Goal: Communication & Community: Answer question/provide support

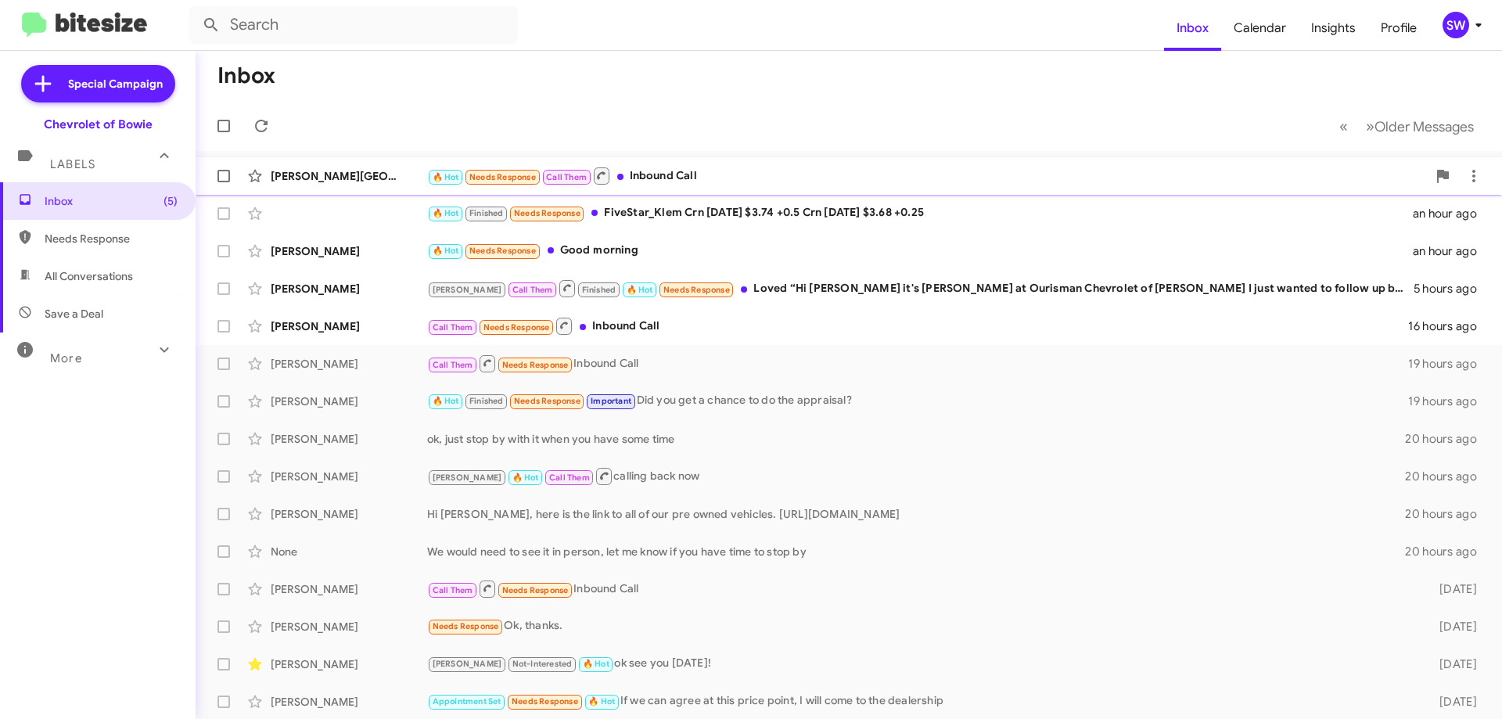
click at [701, 178] on div "🔥 Hot Needs Response Call Them Inbound Call" at bounding box center [927, 176] width 1000 height 20
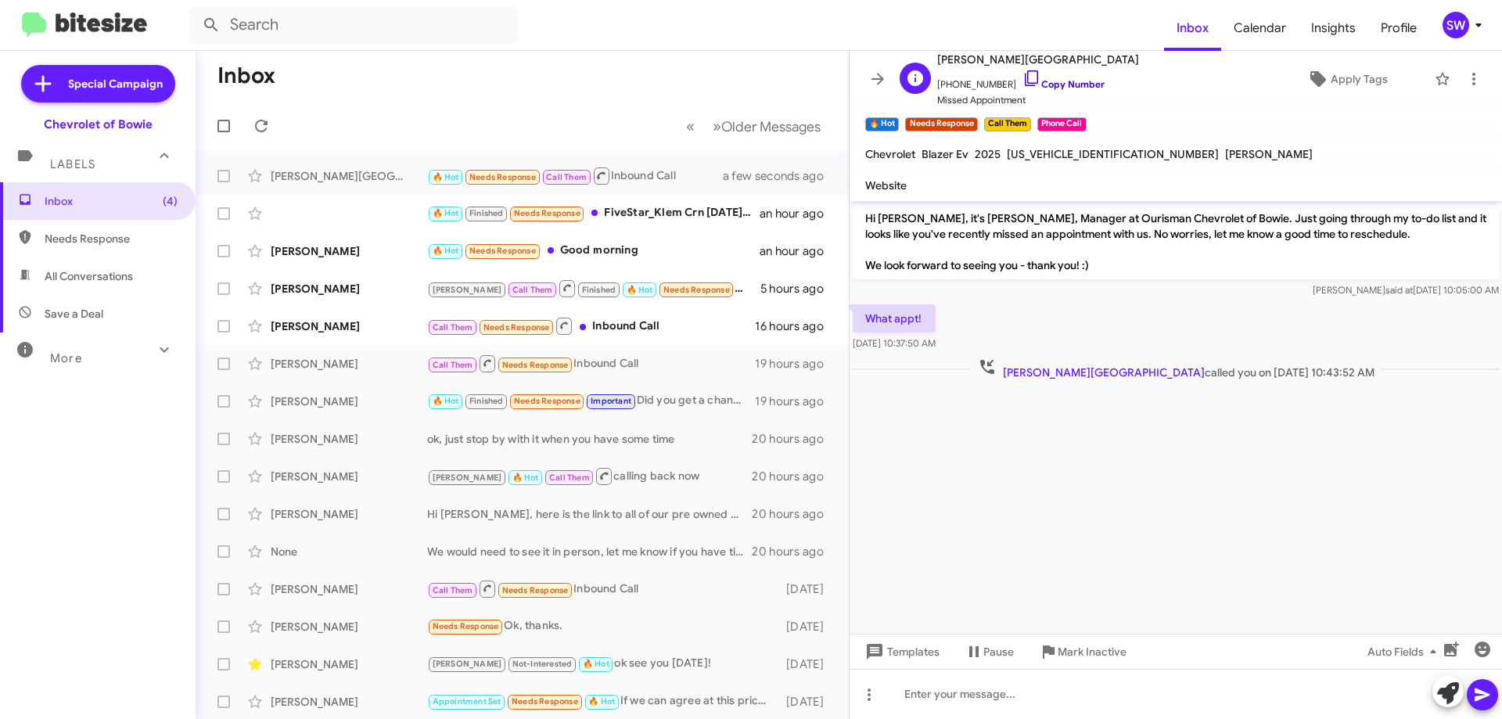
drag, startPoint x: 1018, startPoint y: 78, endPoint x: 1045, endPoint y: 65, distance: 29.7
click at [1025, 77] on icon at bounding box center [1031, 78] width 13 height 16
drag, startPoint x: 1077, startPoint y: 655, endPoint x: 1088, endPoint y: 641, distance: 18.5
click at [1077, 655] on span "Mark Inactive" at bounding box center [1091, 651] width 69 height 28
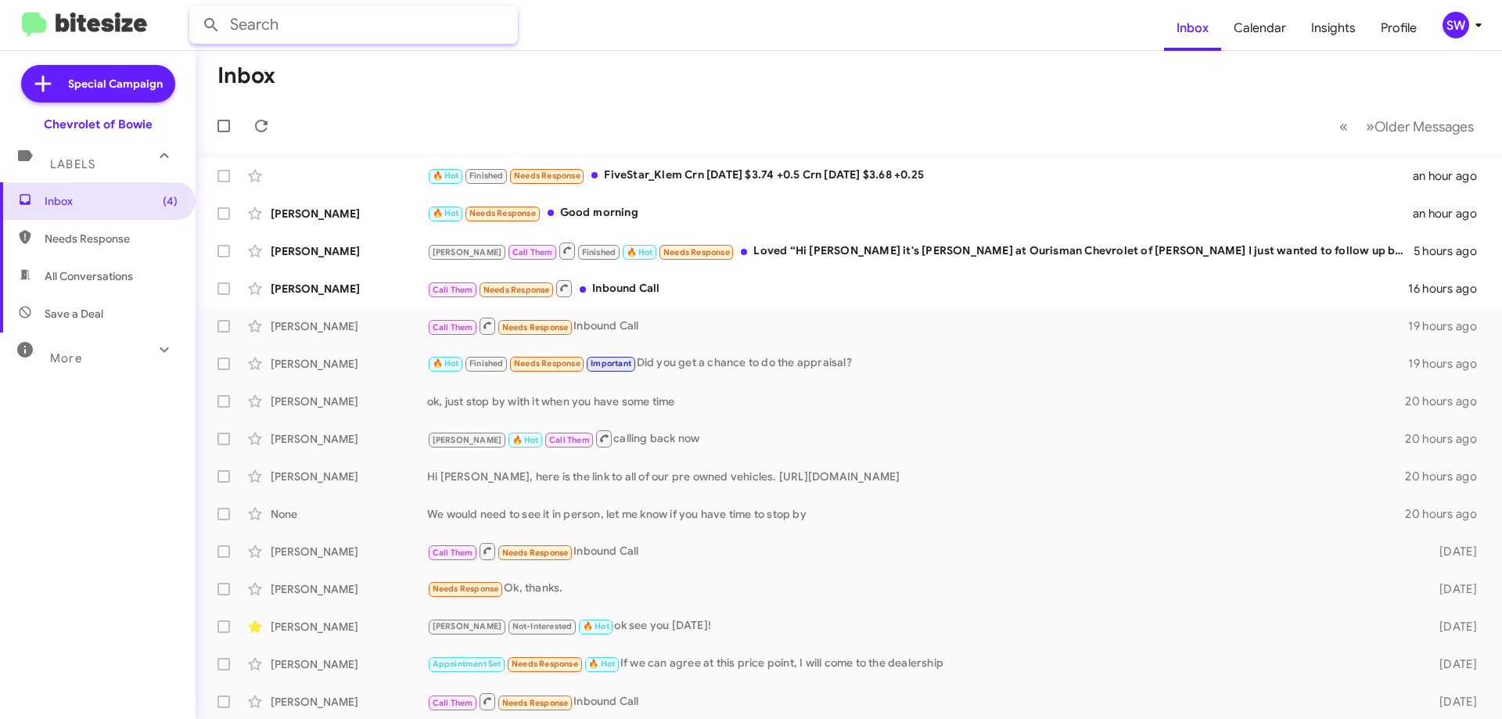
click at [299, 35] on input "text" at bounding box center [353, 25] width 329 height 38
type input "nottingham"
click at [196, 9] on button at bounding box center [211, 24] width 31 height 31
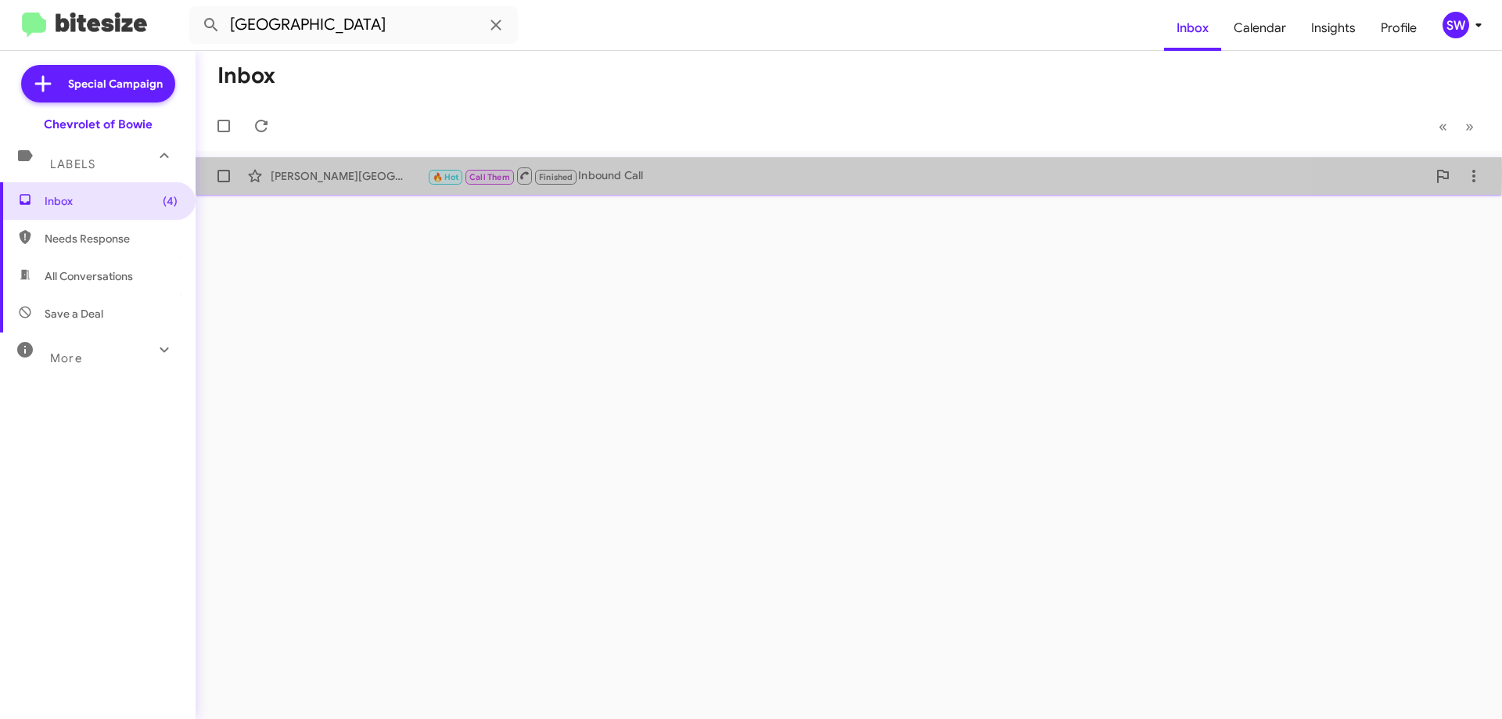
click at [612, 173] on div "🔥 Hot Call Them Finished Inbound Call" at bounding box center [927, 176] width 1000 height 20
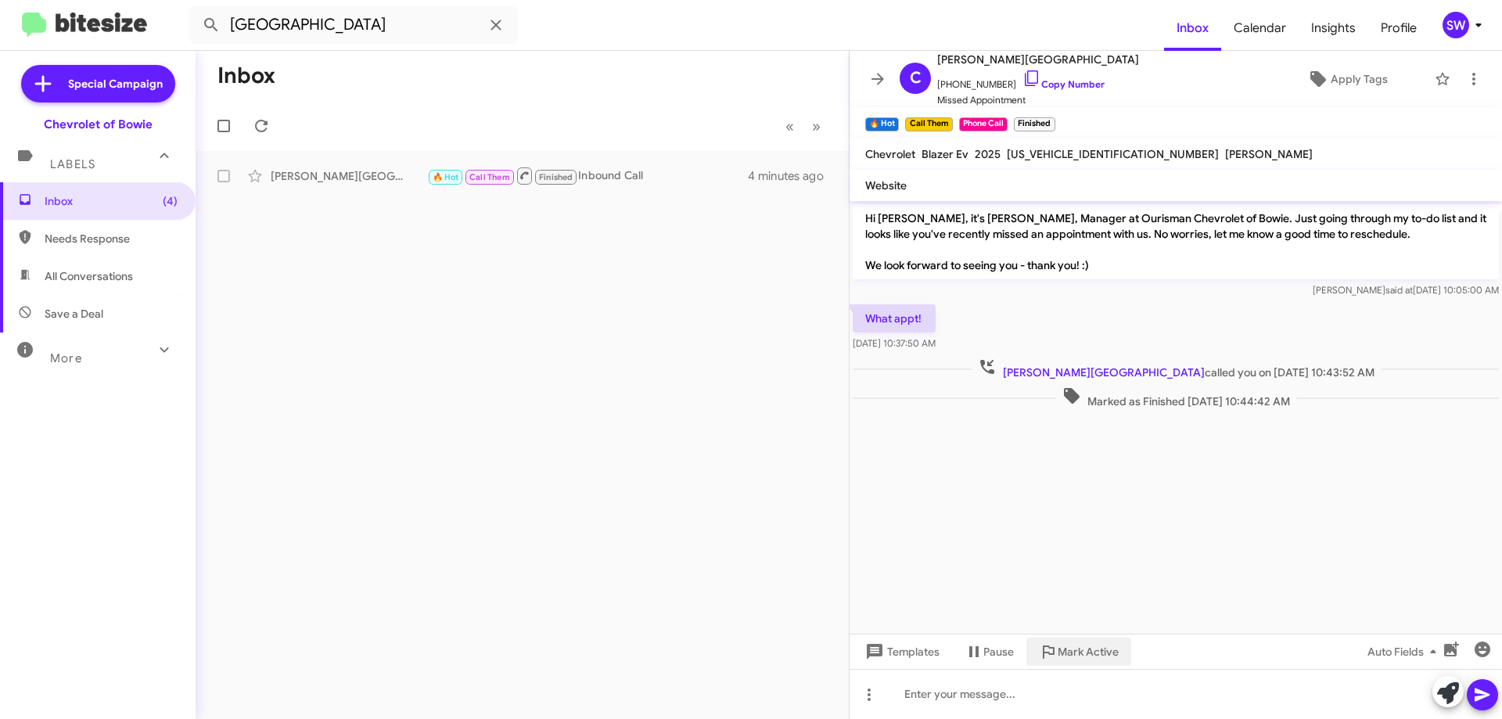
drag, startPoint x: 1049, startPoint y: 649, endPoint x: 1166, endPoint y: 605, distance: 125.5
click at [1049, 648] on icon at bounding box center [1048, 651] width 19 height 19
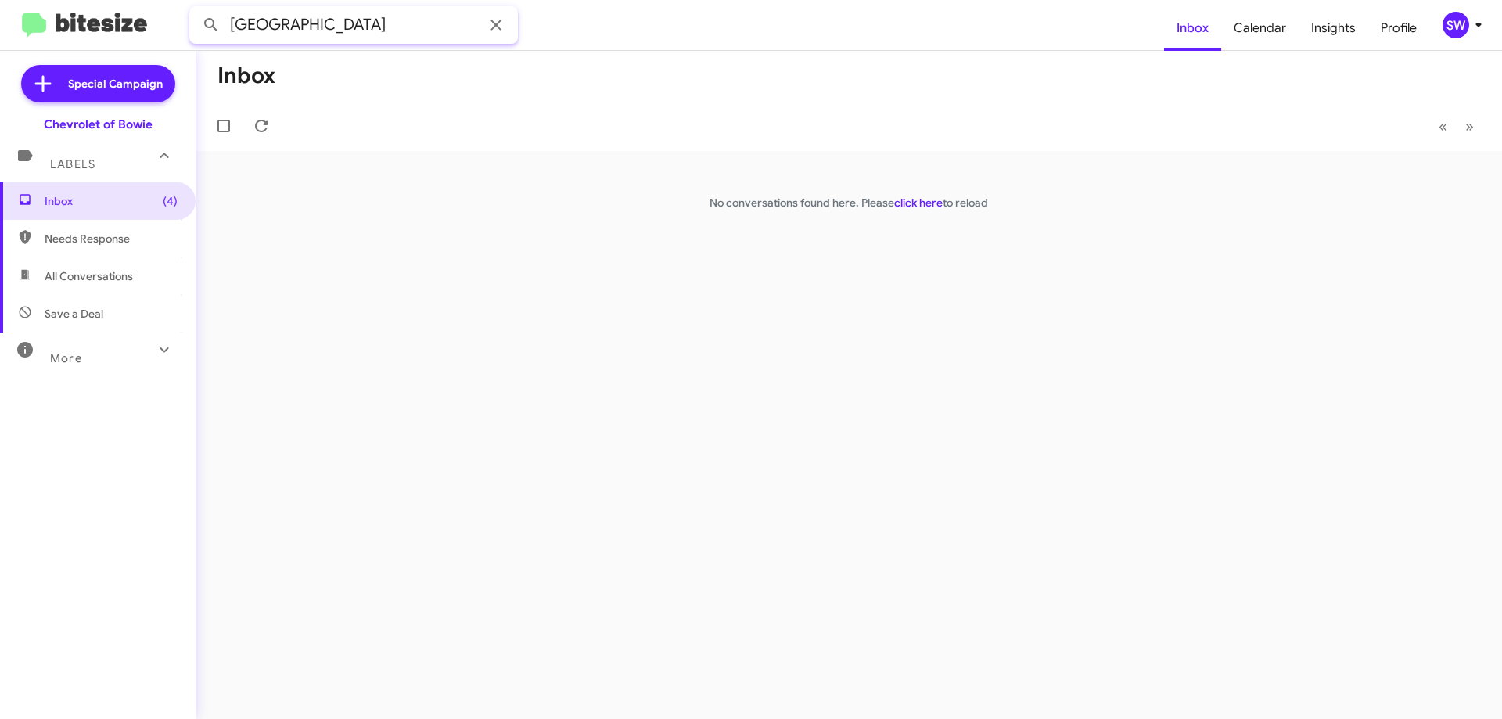
click at [352, 31] on input "nottingham" at bounding box center [353, 25] width 329 height 38
drag, startPoint x: 73, startPoint y: 194, endPoint x: 90, endPoint y: 199, distance: 17.8
click at [73, 195] on span "Inbox (4)" at bounding box center [111, 201] width 133 height 16
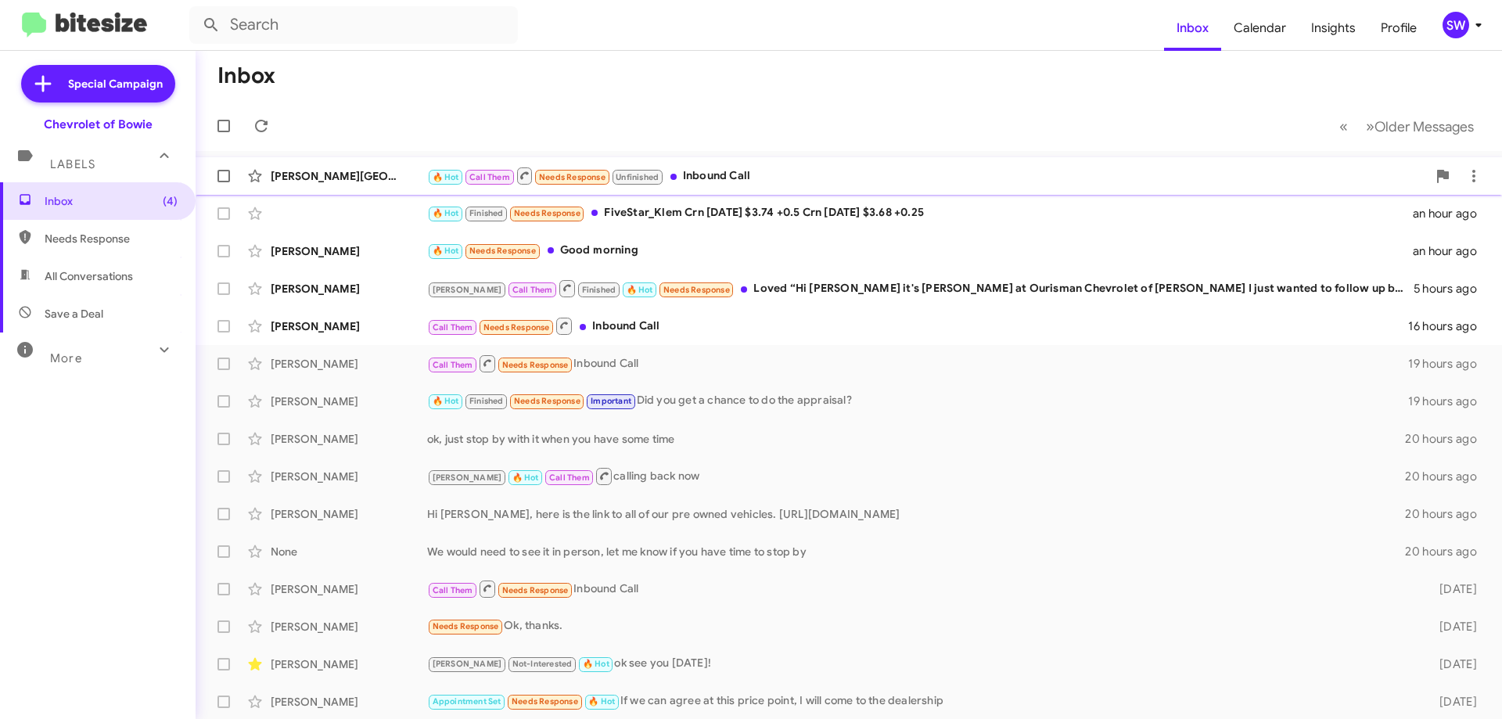
click at [742, 173] on div "🔥 Hot Call Them Needs Response Unfinished Inbound Call" at bounding box center [927, 176] width 1000 height 20
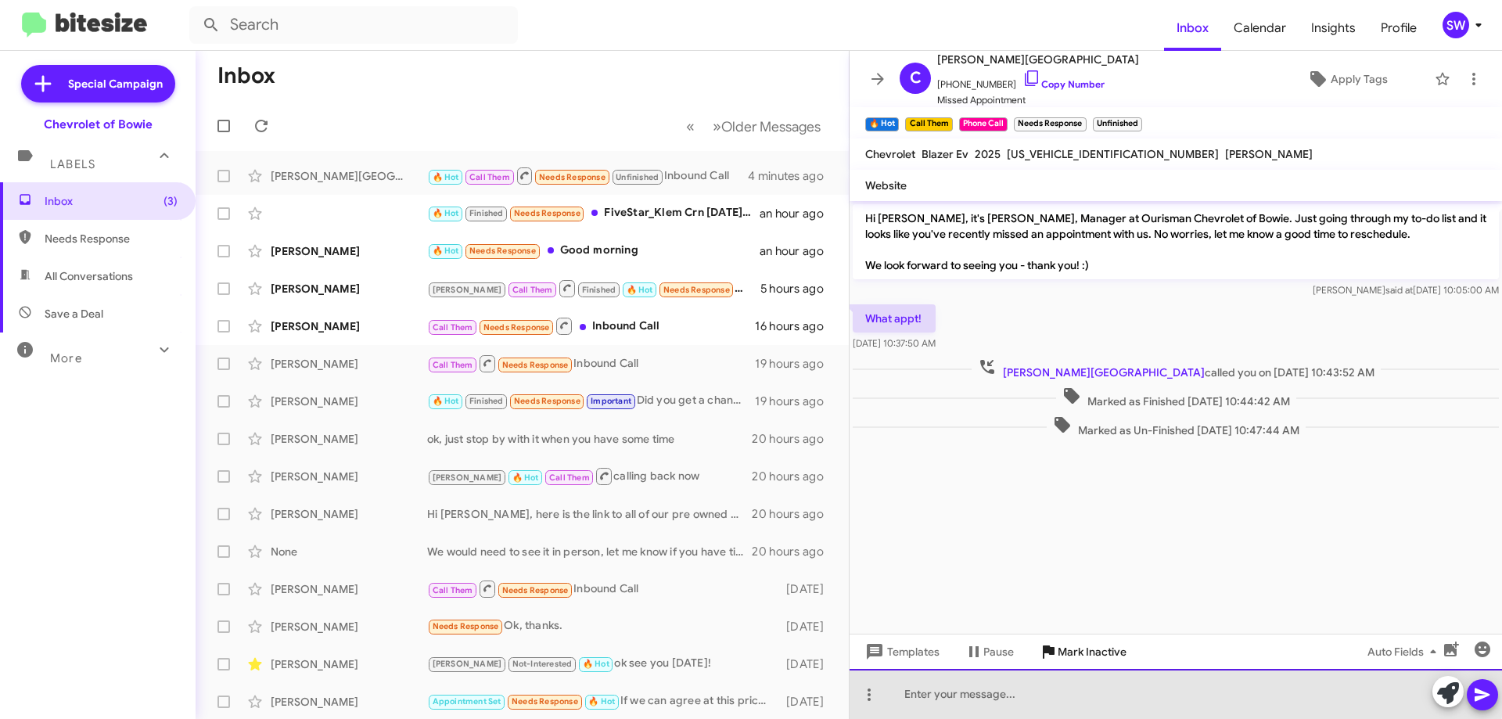
drag, startPoint x: 1032, startPoint y: 690, endPoint x: 1086, endPoint y: 658, distance: 62.1
click at [1034, 688] on div at bounding box center [1175, 694] width 652 height 50
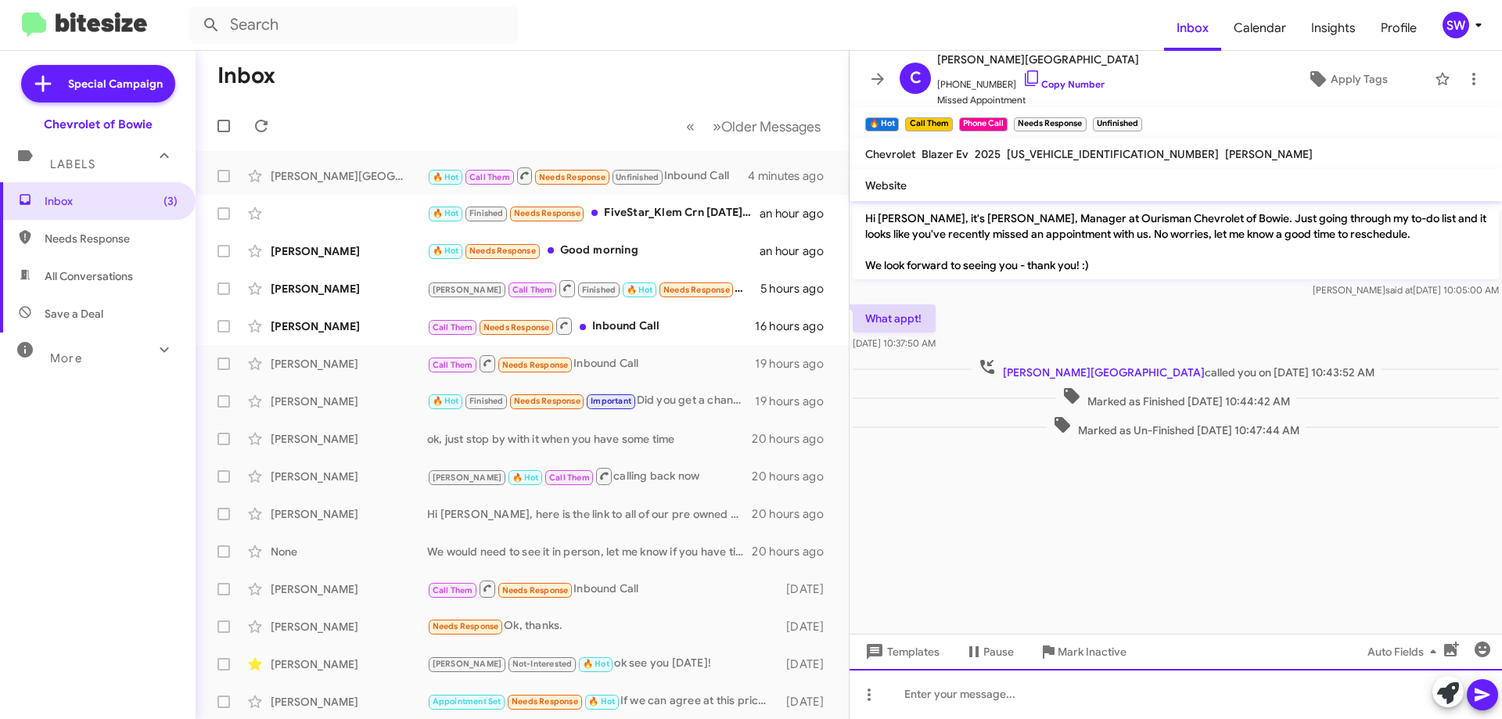
paste div
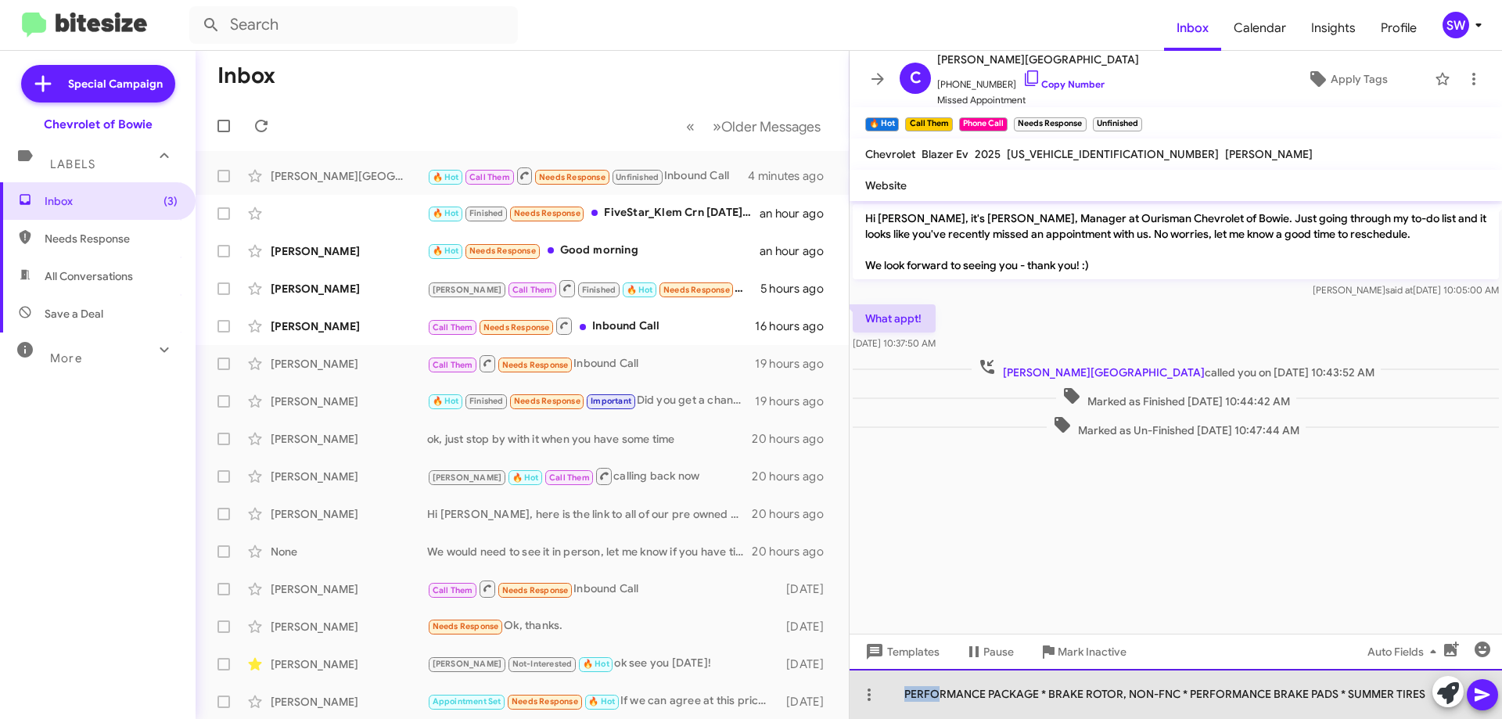
drag, startPoint x: 881, startPoint y: 699, endPoint x: 932, endPoint y: 703, distance: 51.0
click at [878, 698] on div "PERFORMANCE PACKAGE * BRAKE ROTOR, NON-FNC * PERFORMANCE BRAKE PADS * SUMMER TI…" at bounding box center [1175, 694] width 652 height 50
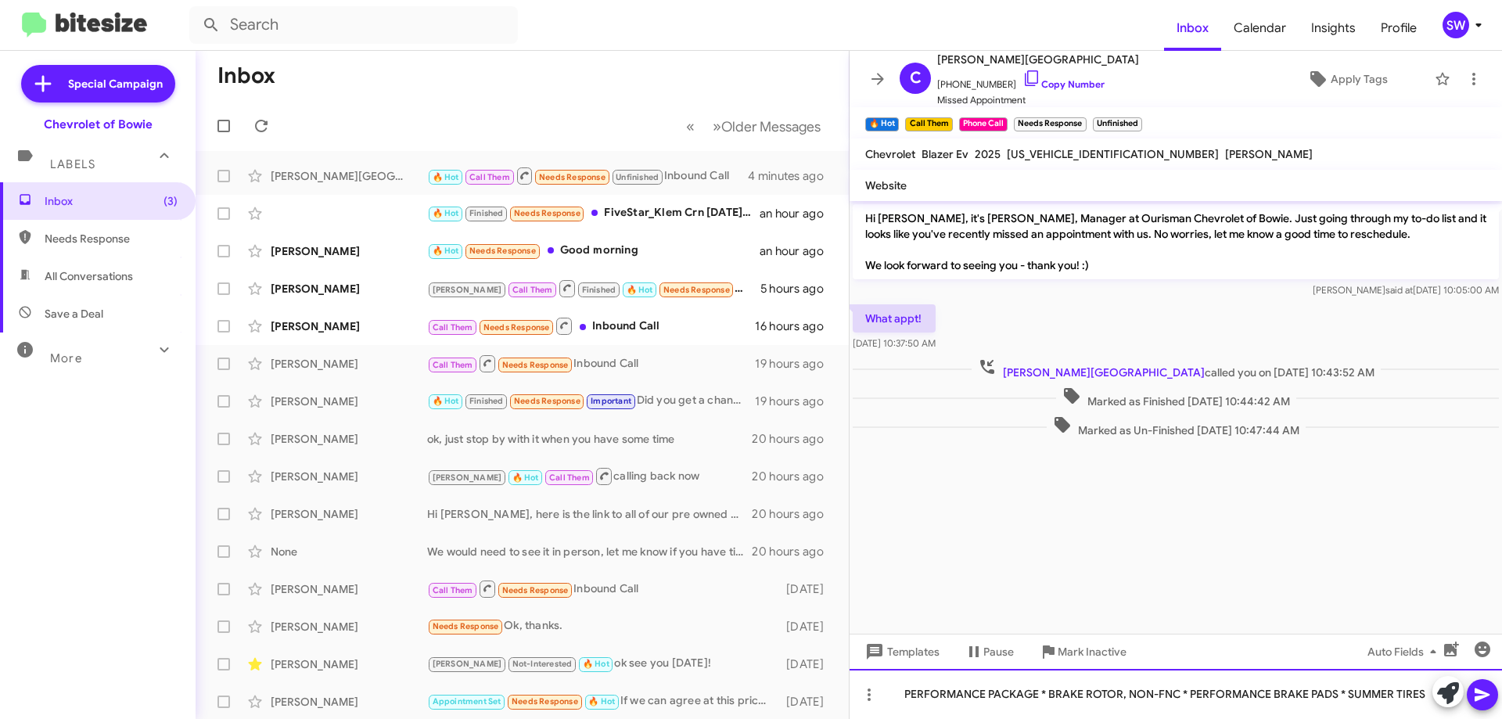
click at [944, 703] on div "PERFORMANCE PACKAGE * BRAKE ROTOR, NON-FNC * PERFORMANCE BRAKE PADS * SUMMER TI…" at bounding box center [1175, 694] width 652 height 50
drag, startPoint x: 1085, startPoint y: 693, endPoint x: 1187, endPoint y: 695, distance: 101.7
click at [1086, 693] on div "PERFORMANCE PACKAGE * BRAKE ROTOR, NON-FNC * PERFORMANCE BRAKE PADS * SUMMER TI…" at bounding box center [1175, 694] width 652 height 50
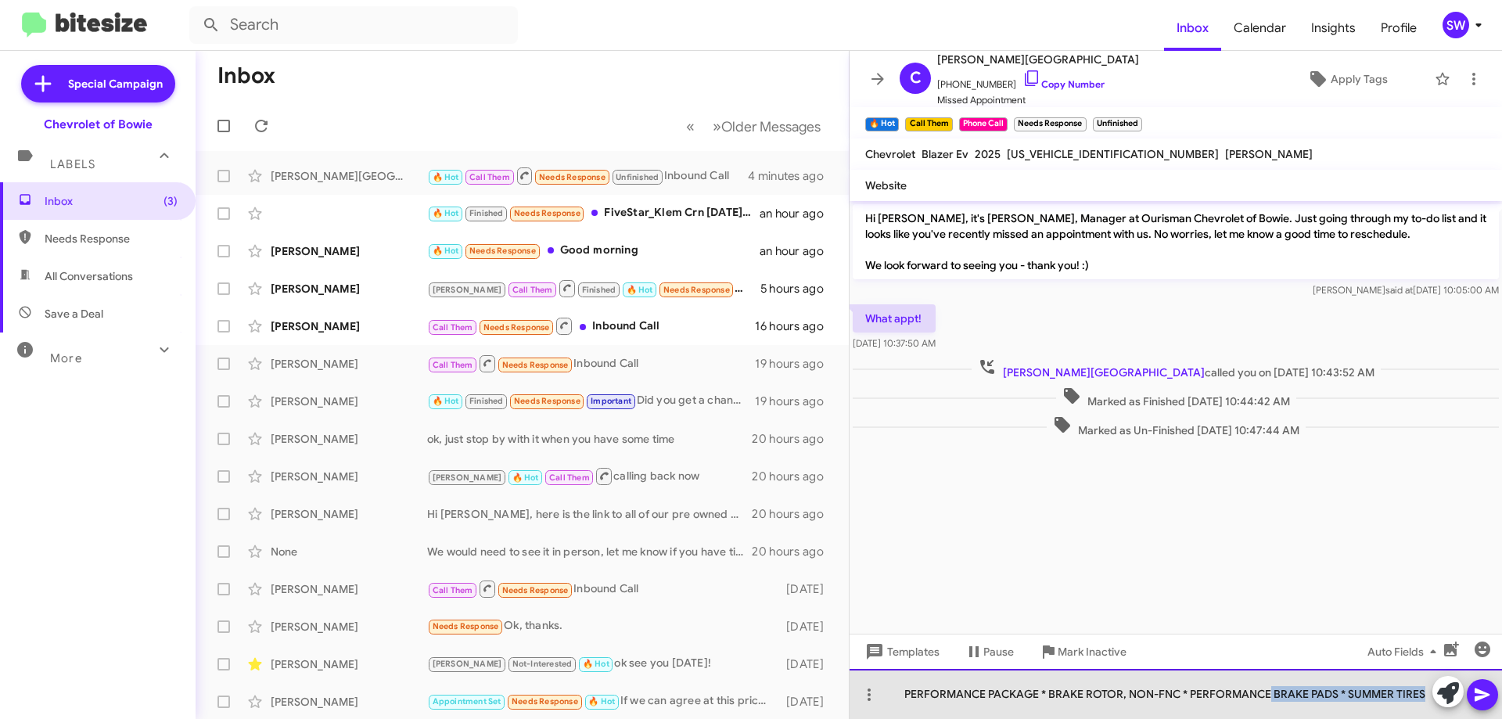
drag, startPoint x: 1271, startPoint y: 696, endPoint x: 1474, endPoint y: 673, distance: 203.8
click at [1468, 673] on div "PERFORMANCE PACKAGE * BRAKE ROTOR, NON-FNC * PERFORMANCE BRAKE PADS * SUMMER TI…" at bounding box center [1175, 694] width 652 height 50
click at [1219, 695] on div "PERFORMANCE PACKAGE * BRAKE ROTOR, NON-FNC * PERFORMANCE BRAKE PADS * SUMMER TI…" at bounding box center [1175, 694] width 652 height 50
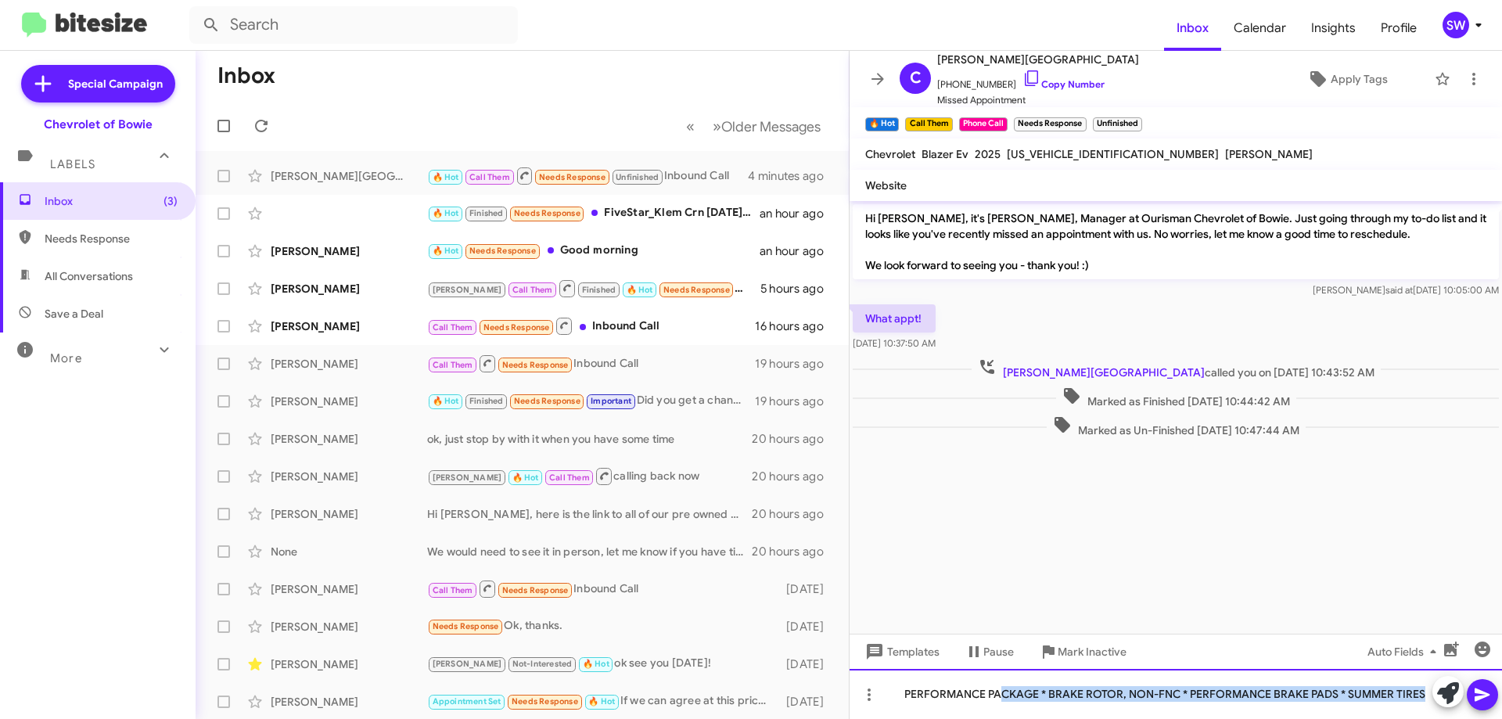
drag, startPoint x: 1041, startPoint y: 677, endPoint x: 1614, endPoint y: 675, distance: 573.3
click at [1501, 675] on html "Inbox Calendar Insights Profile SW Special Campaign Chevrolet of Bowie Labels I…" at bounding box center [751, 359] width 1502 height 719
drag, startPoint x: 942, startPoint y: 700, endPoint x: 931, endPoint y: 698, distance: 12.0
click at [942, 699] on div "PERFORMANCE PACKAGE * BRAKE ROTOR, NON-FNC * PERFORMANCE BRAKE PADS * SUMMER TI…" at bounding box center [1175, 694] width 652 height 50
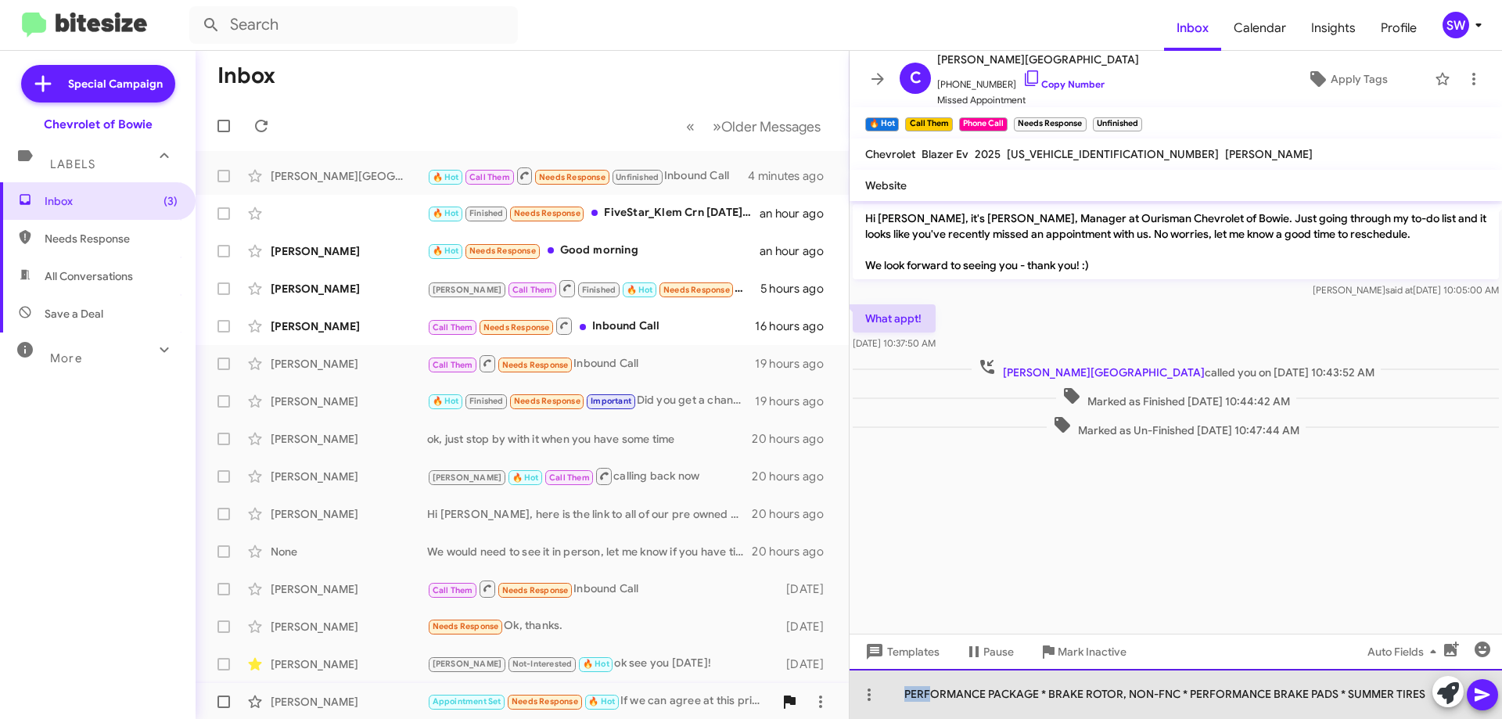
drag, startPoint x: 912, startPoint y: 693, endPoint x: 773, endPoint y: 690, distance: 139.3
click at [772, 691] on div "Inbox « Previous » Next Older Messages Craig Nottingham 🔥 Hot Call Them Needs R…" at bounding box center [849, 385] width 1306 height 668
click at [1005, 705] on div "PERFORMANCE PACKAGE * BRAKE ROTOR, NON-FNC * PERFORMANCE BRAKE PADS * SUMMER TI…" at bounding box center [1175, 694] width 652 height 50
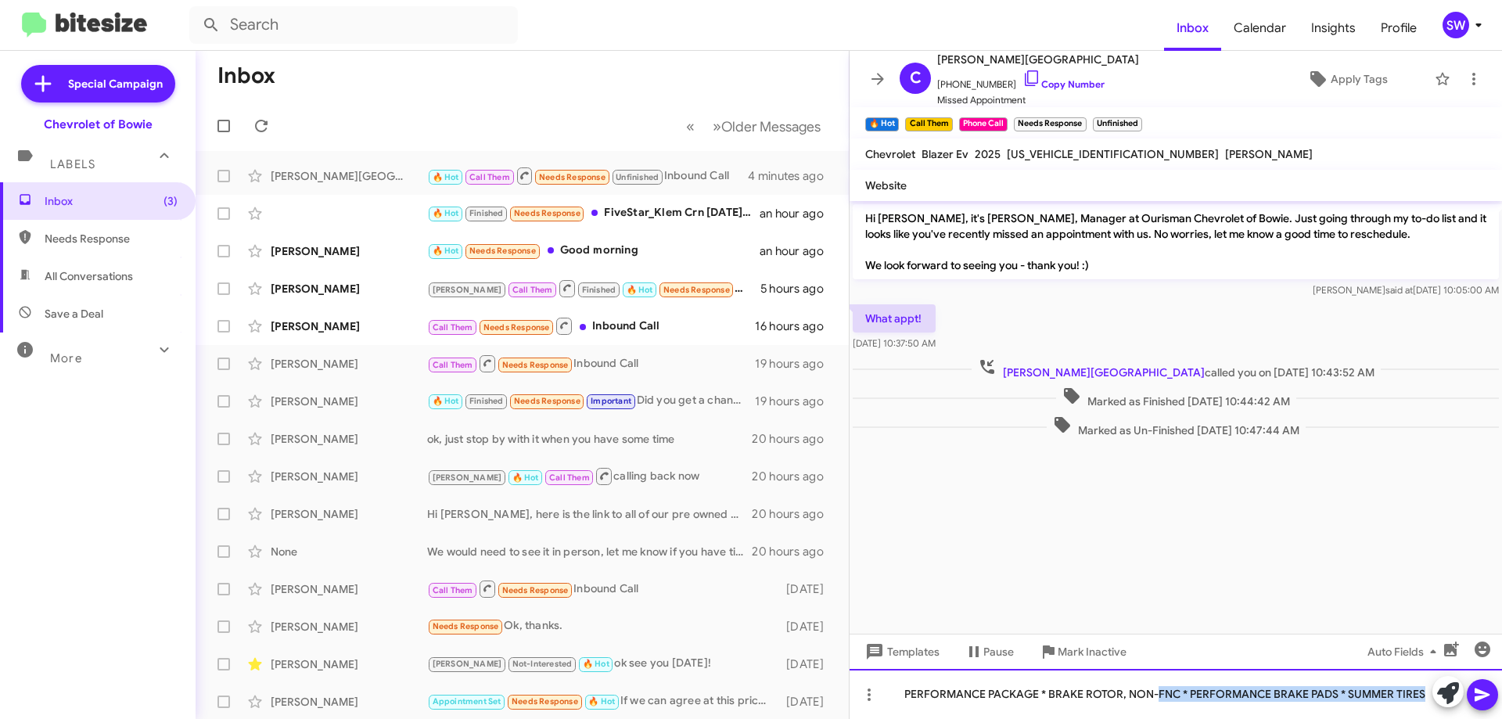
drag, startPoint x: 1215, startPoint y: 699, endPoint x: 1440, endPoint y: 703, distance: 225.3
click at [1501, 699] on html "Inbox Calendar Insights Profile SW Special Campaign Chevrolet of Bowie Labels I…" at bounding box center [751, 359] width 1502 height 719
drag, startPoint x: 1099, startPoint y: 703, endPoint x: 1248, endPoint y: 676, distance: 151.9
click at [1100, 701] on div "PERFORMANCE PACKAGE * BRAKE ROTOR, NON-FNC * PERFORMANCE BRAKE PADS * SUMMER TI…" at bounding box center [1175, 694] width 652 height 50
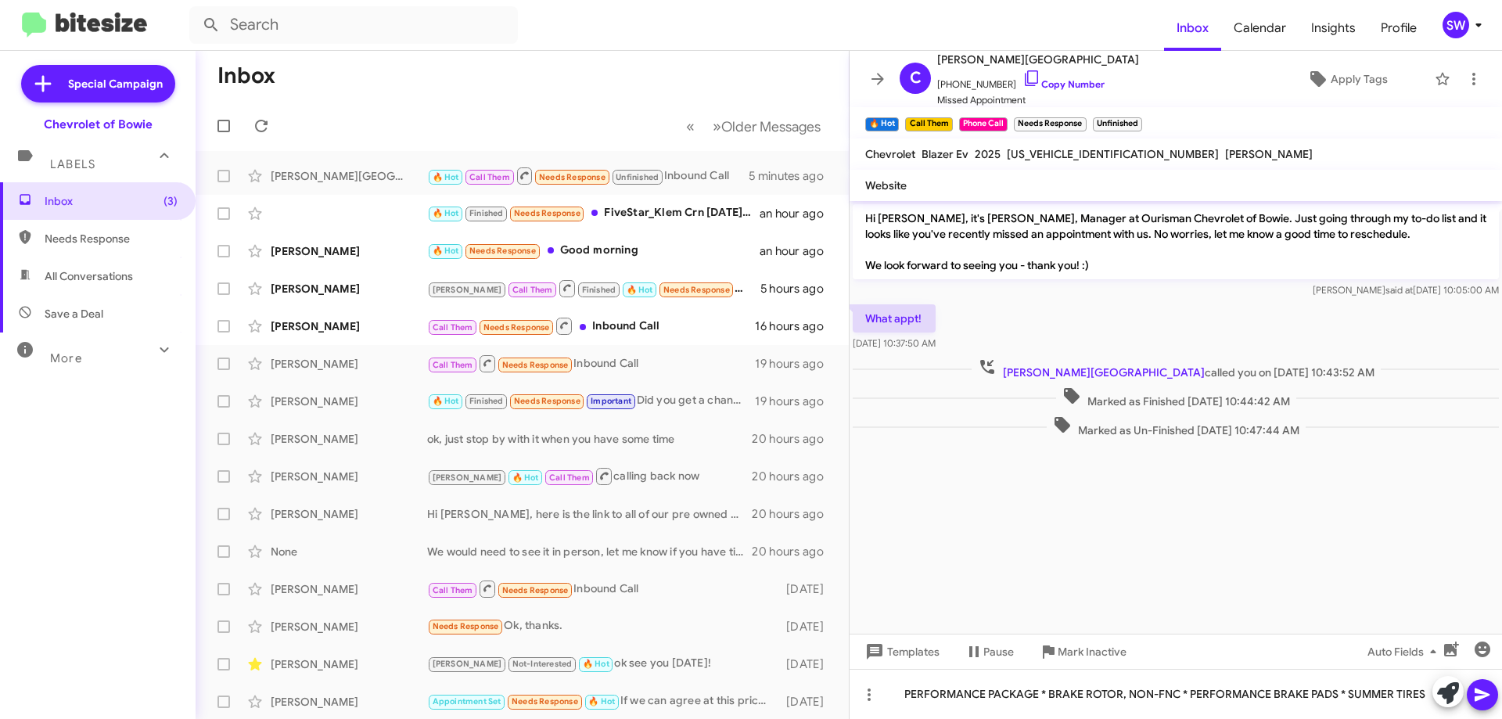
click at [1487, 693] on icon at bounding box center [1481, 694] width 15 height 13
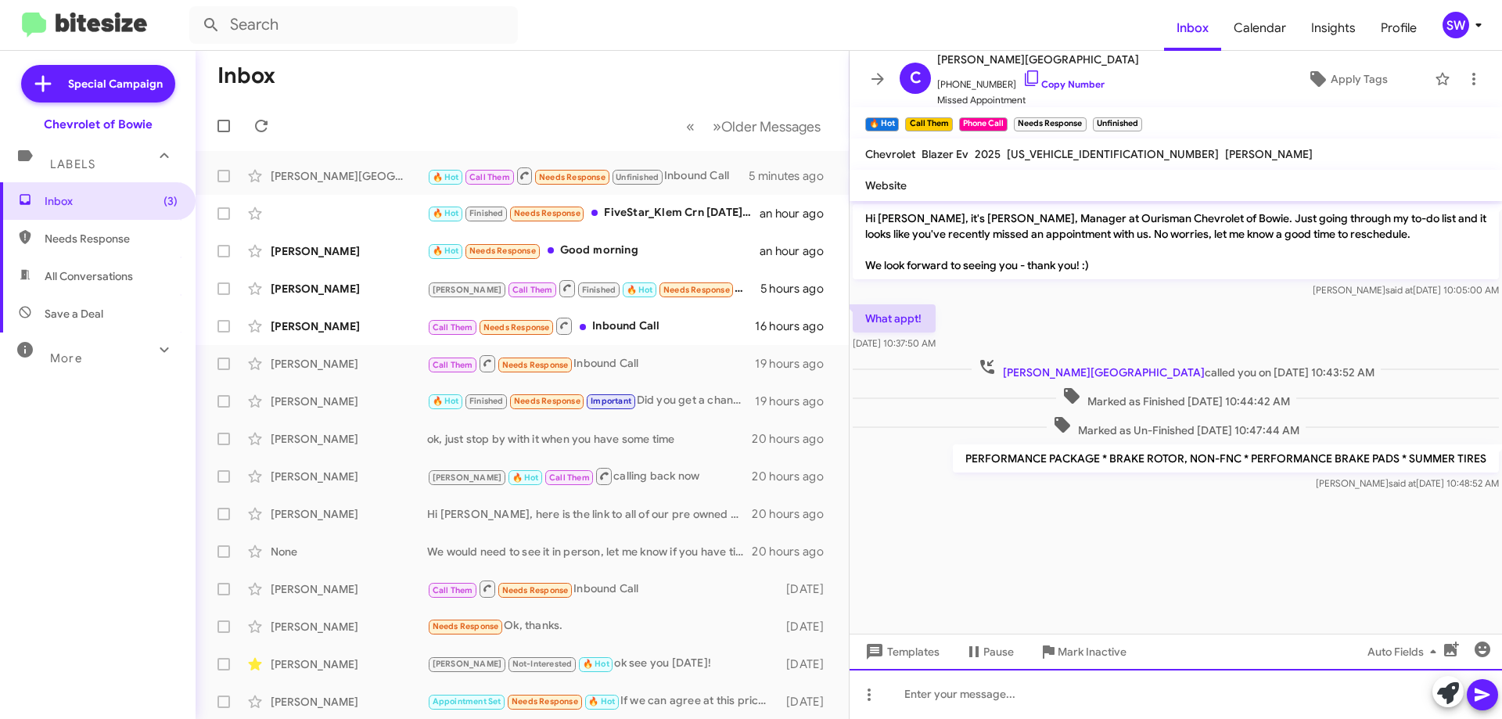
click at [953, 699] on div at bounding box center [1175, 694] width 652 height 50
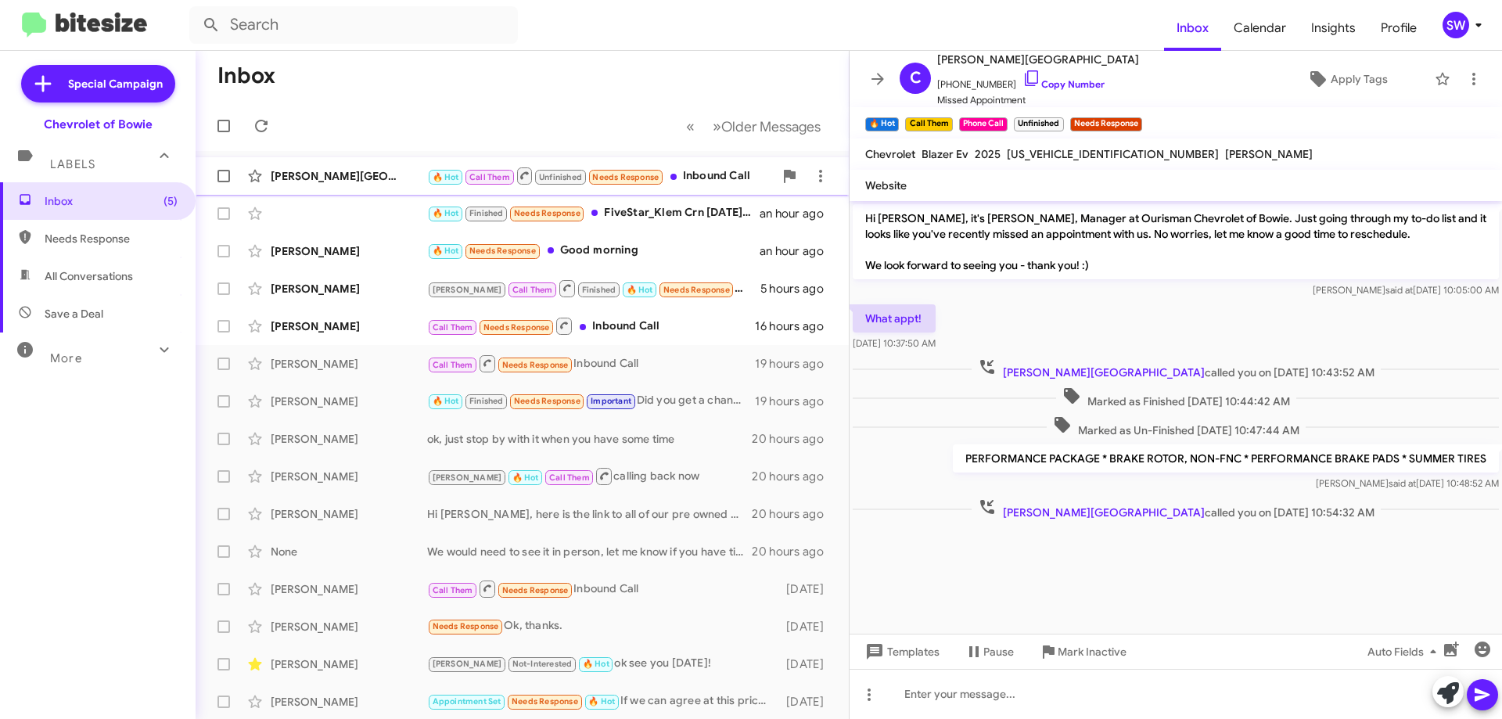
drag, startPoint x: 410, startPoint y: 170, endPoint x: 440, endPoint y: 175, distance: 31.0
click at [409, 171] on div "[PERSON_NAME][GEOGRAPHIC_DATA]" at bounding box center [349, 176] width 156 height 16
drag, startPoint x: 1015, startPoint y: 77, endPoint x: 1026, endPoint y: 76, distance: 11.0
click at [1022, 77] on icon at bounding box center [1031, 78] width 19 height 19
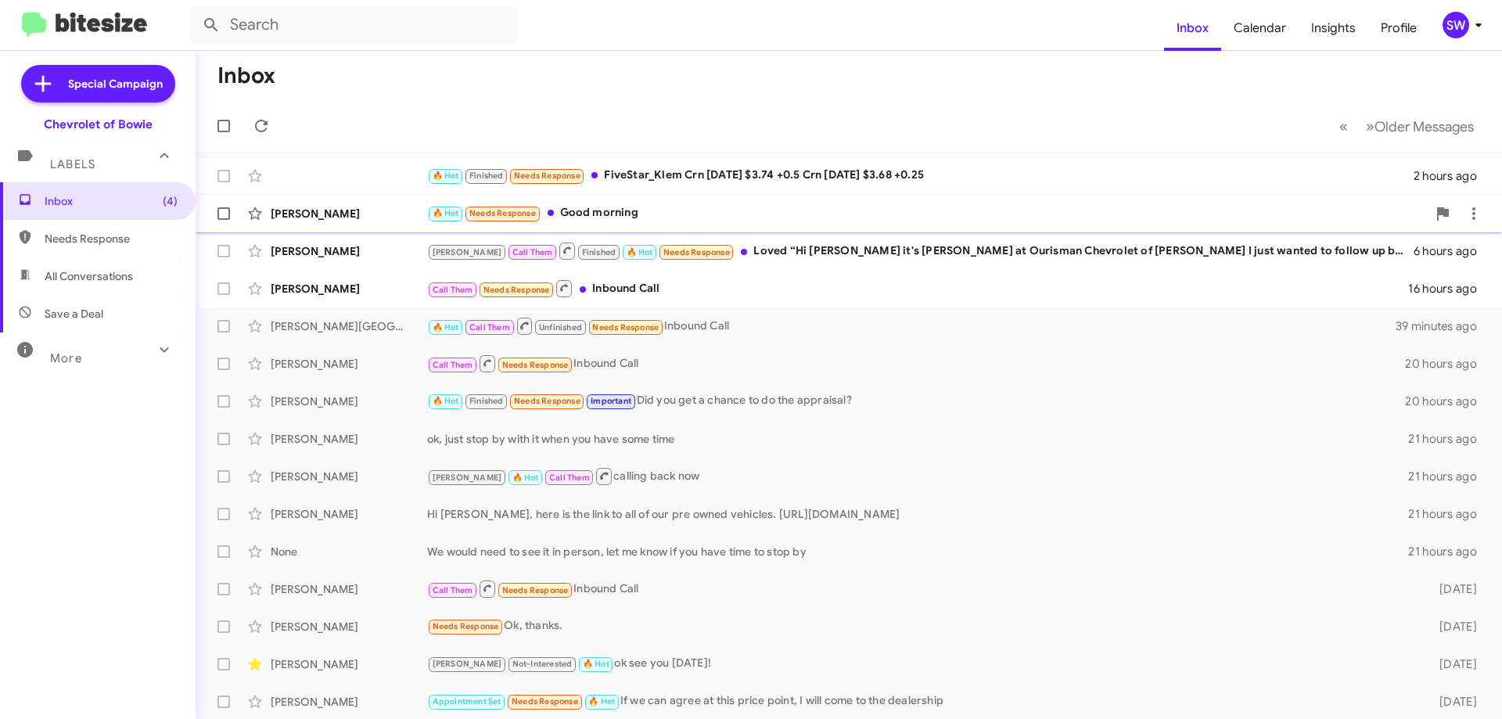
drag, startPoint x: 625, startPoint y: 214, endPoint x: 1030, endPoint y: 217, distance: 405.2
click at [626, 214] on div "🔥 Hot Needs Response Good morning" at bounding box center [927, 213] width 1000 height 18
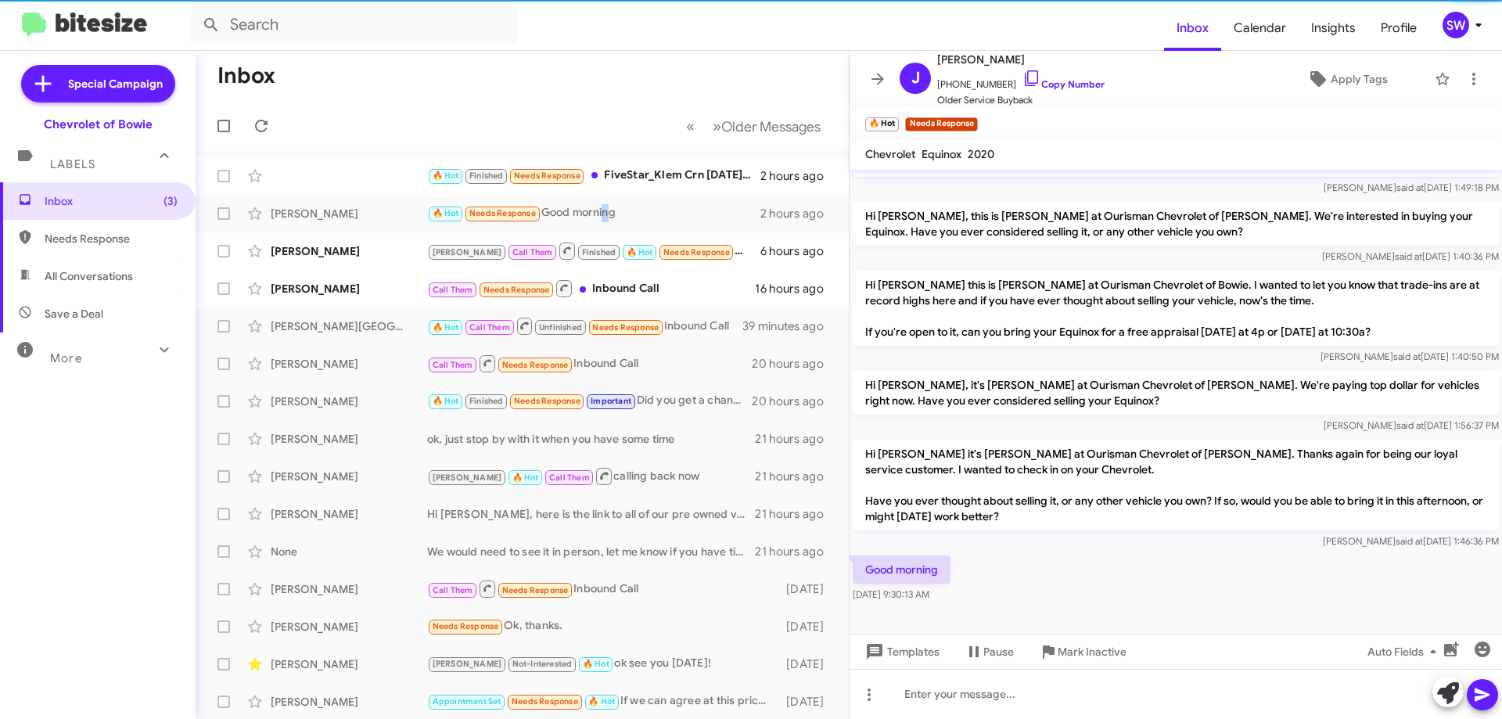
scroll to position [498, 0]
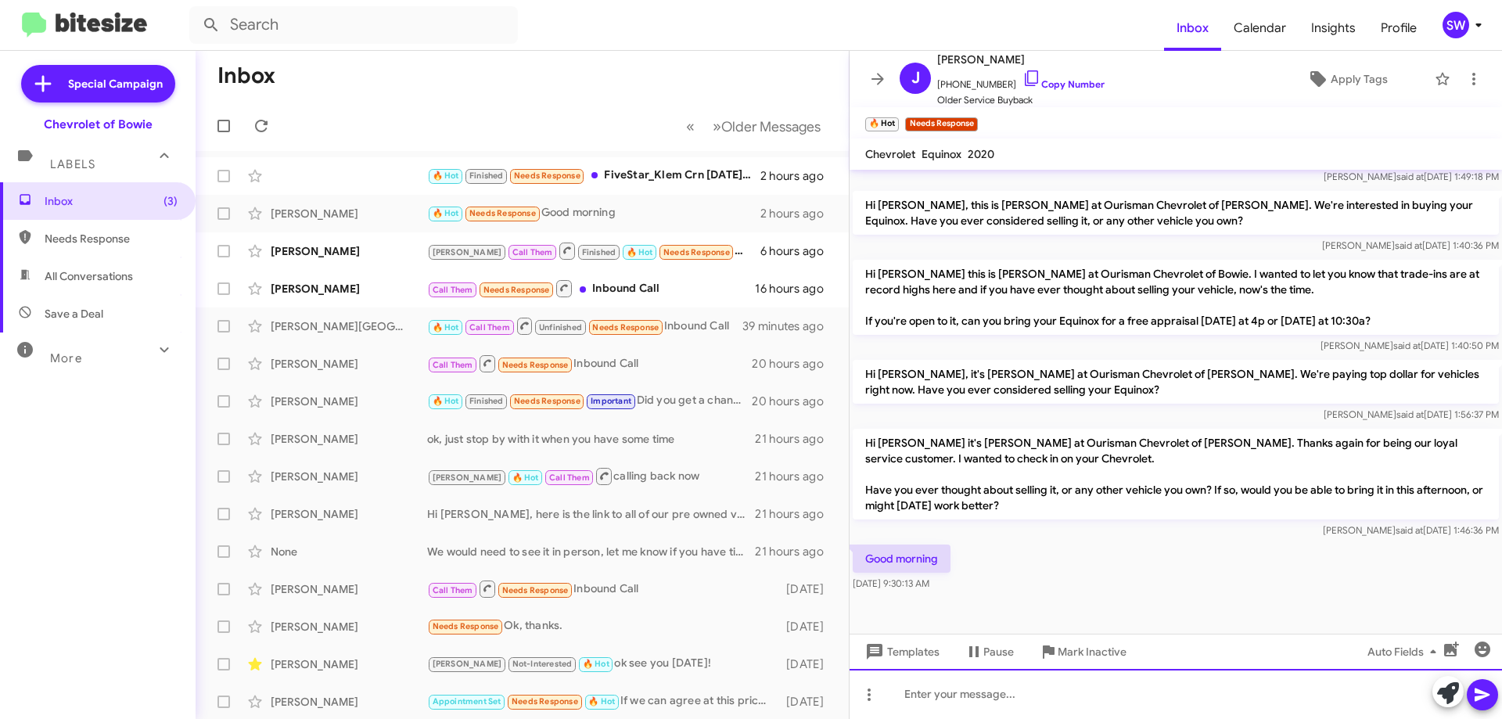
click at [1011, 689] on div at bounding box center [1175, 694] width 652 height 50
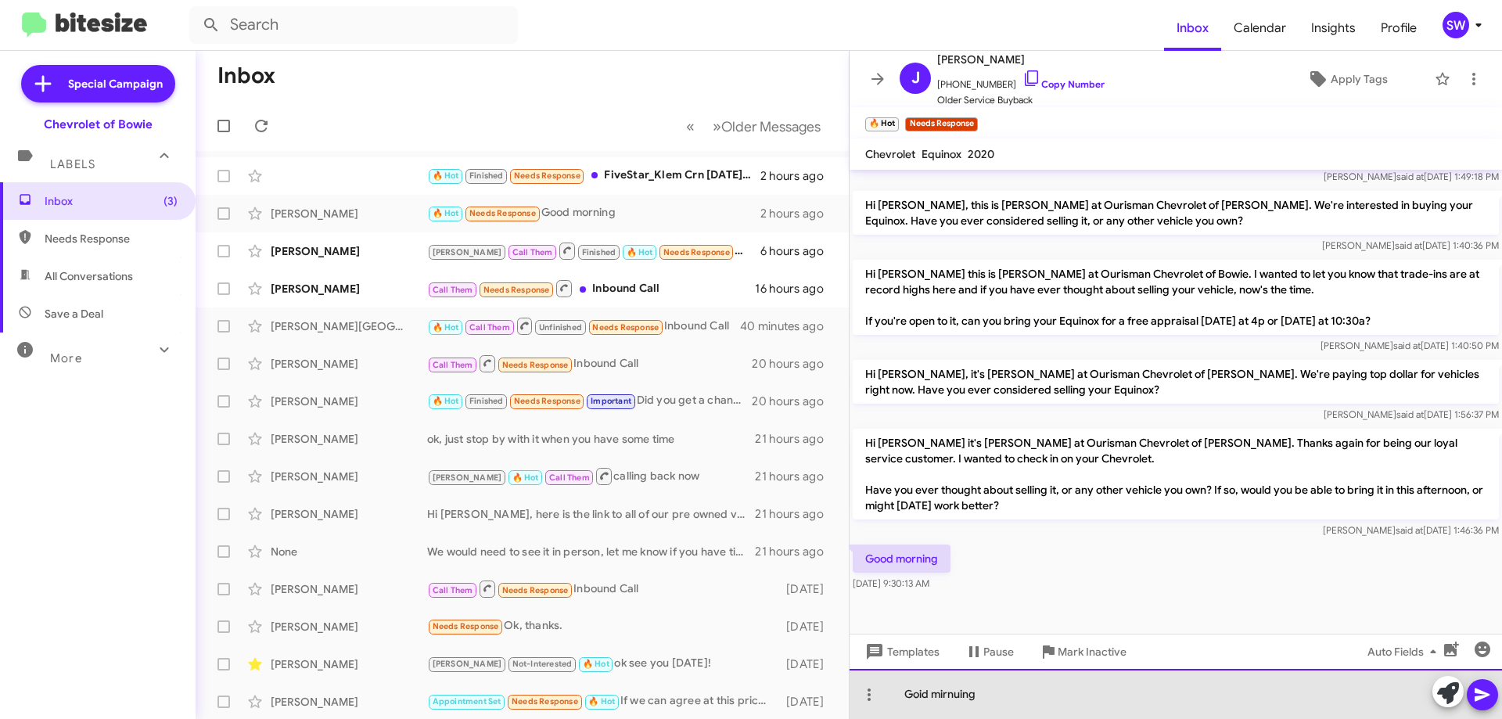
drag, startPoint x: 911, startPoint y: 693, endPoint x: 1173, endPoint y: 690, distance: 262.0
click at [1173, 690] on div "Goid mirnuing" at bounding box center [1175, 694] width 652 height 50
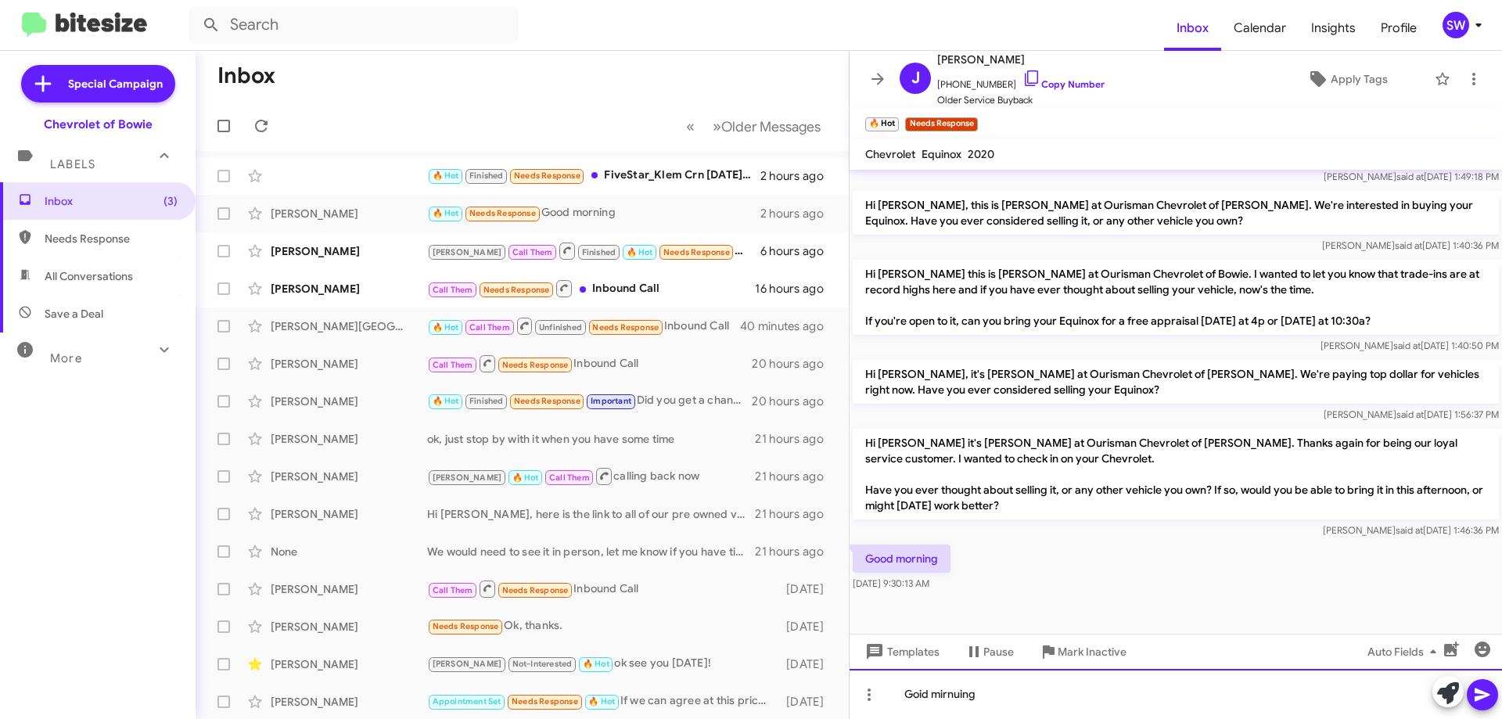
click at [927, 691] on div "Goid mirnuing" at bounding box center [1175, 694] width 652 height 50
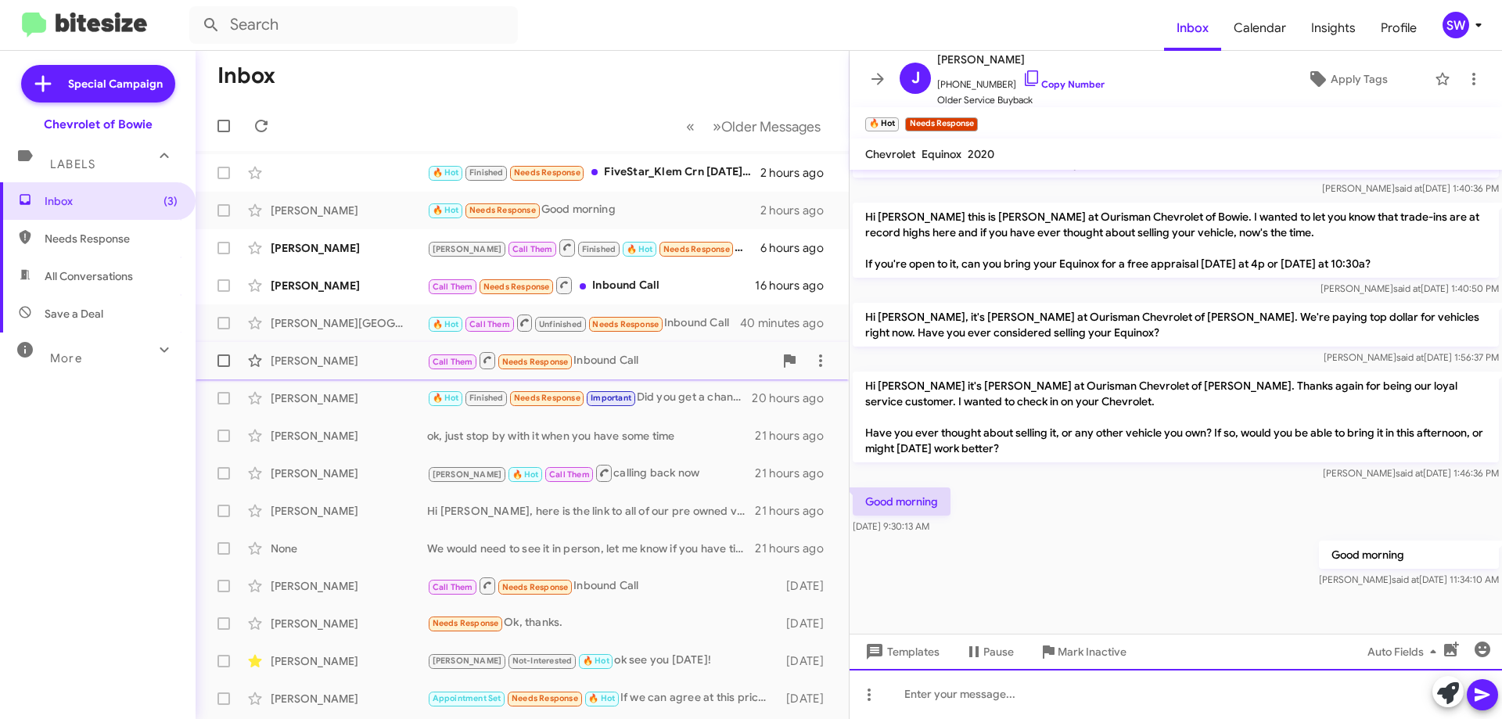
scroll to position [0, 0]
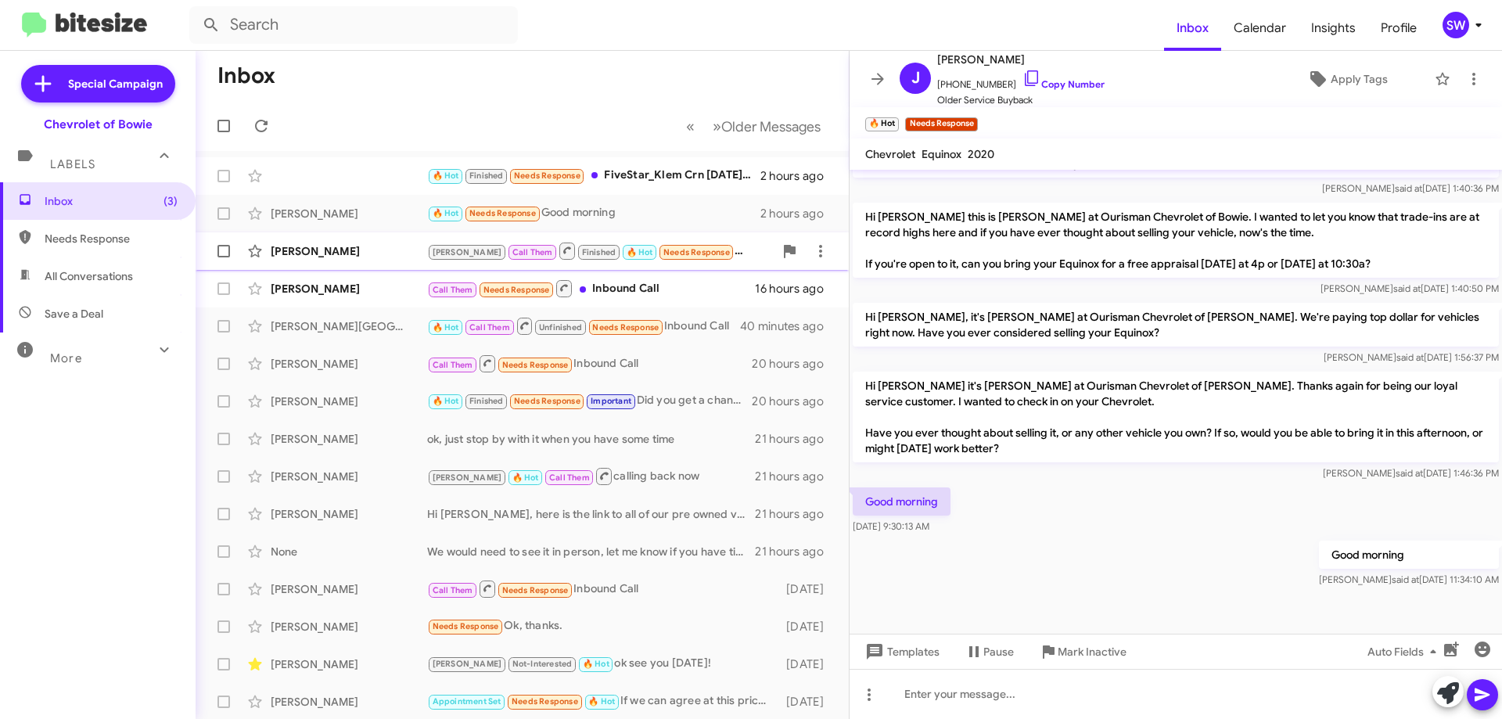
click at [704, 250] on div "[PERSON_NAME] Call Them Finished 🔥 Hot Needs Response Loved “Hi [PERSON_NAME] i…" at bounding box center [600, 251] width 346 height 20
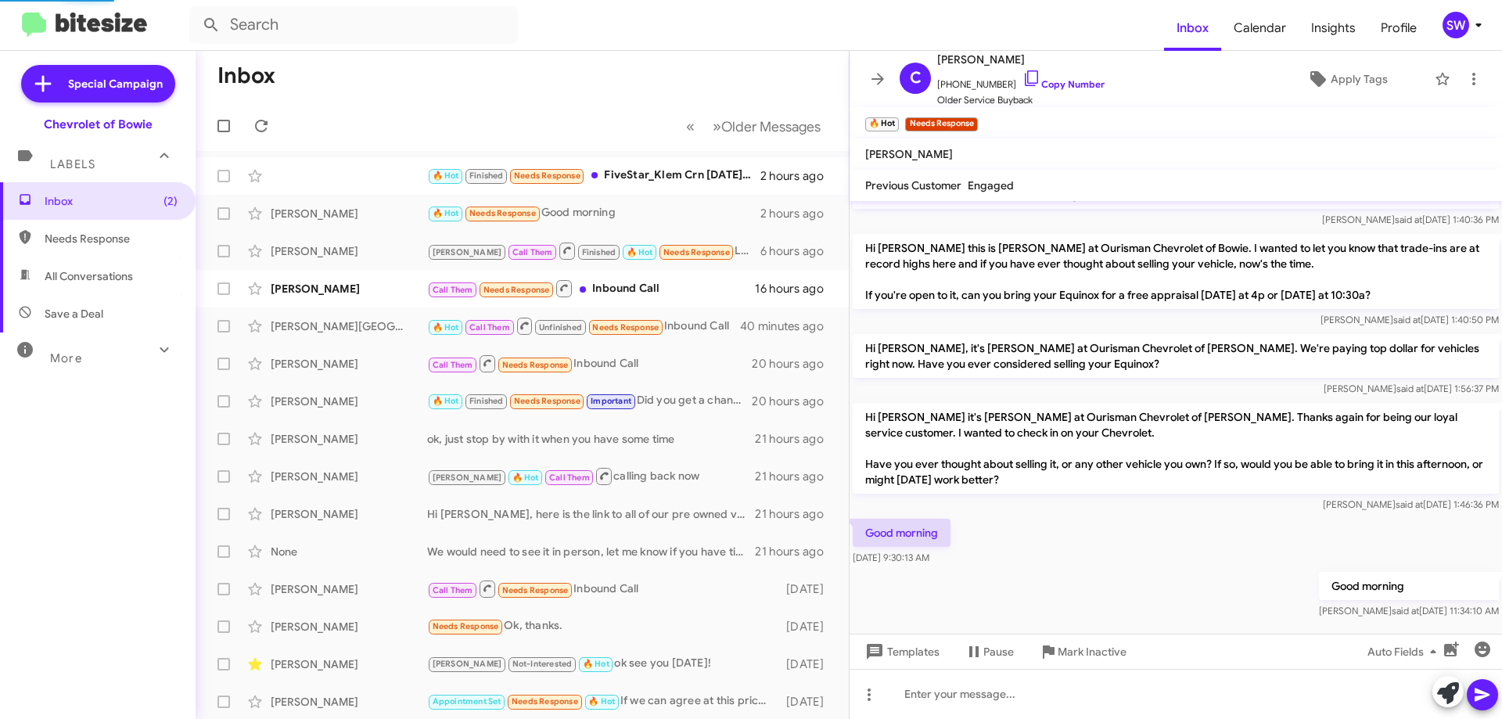
scroll to position [923, 0]
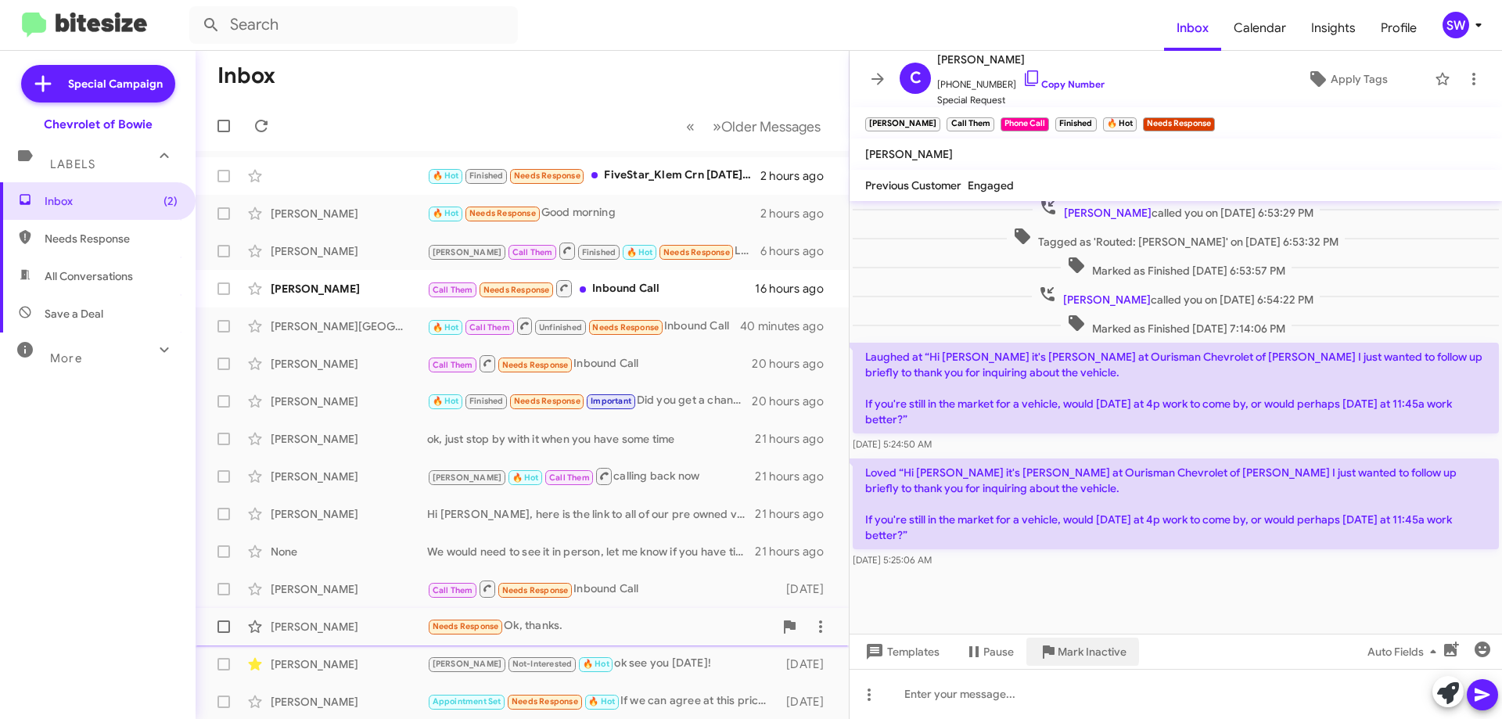
drag, startPoint x: 1073, startPoint y: 650, endPoint x: 1076, endPoint y: 627, distance: 22.9
click at [1072, 644] on span "Mark Inactive" at bounding box center [1091, 651] width 69 height 28
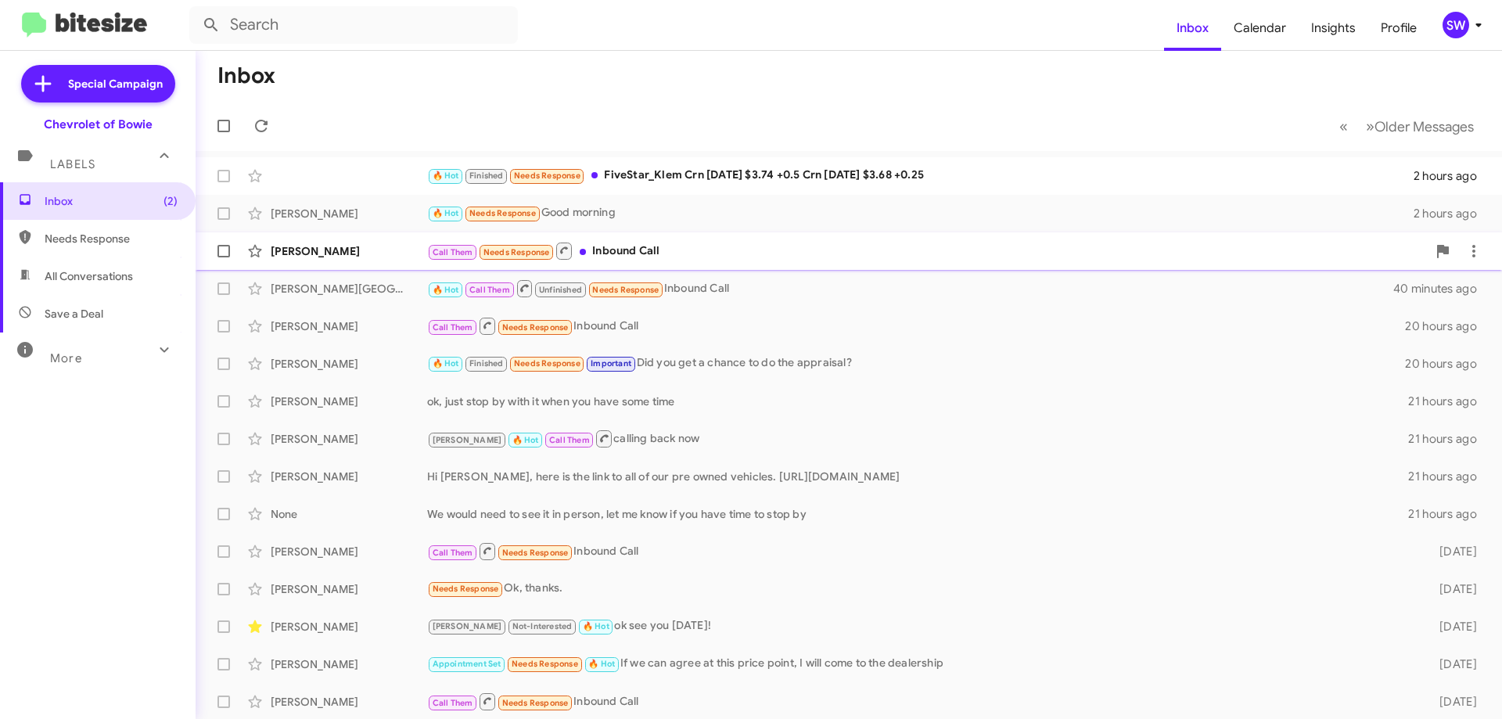
drag, startPoint x: 611, startPoint y: 250, endPoint x: 664, endPoint y: 250, distance: 53.2
click at [615, 250] on div "Call Them Needs Response Inbound Call" at bounding box center [927, 251] width 1000 height 20
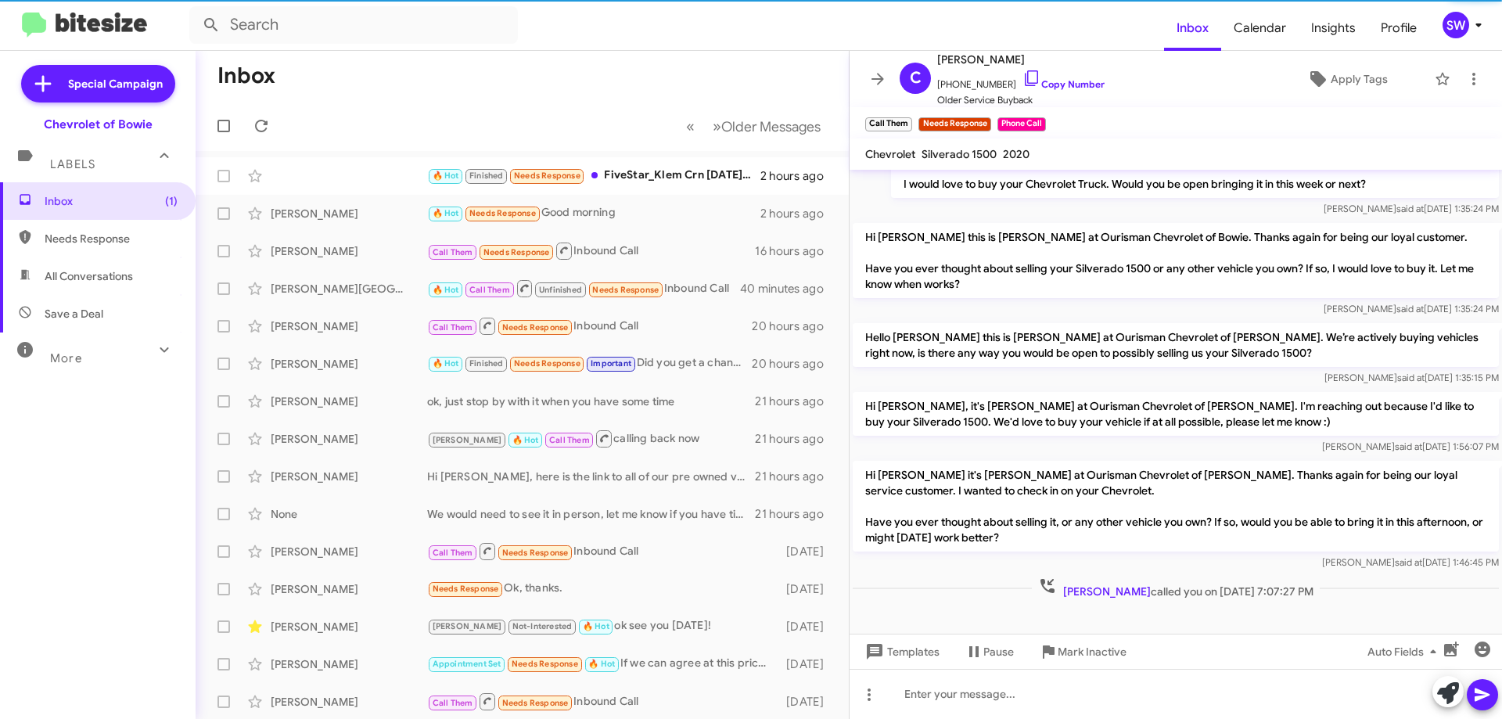
scroll to position [323, 0]
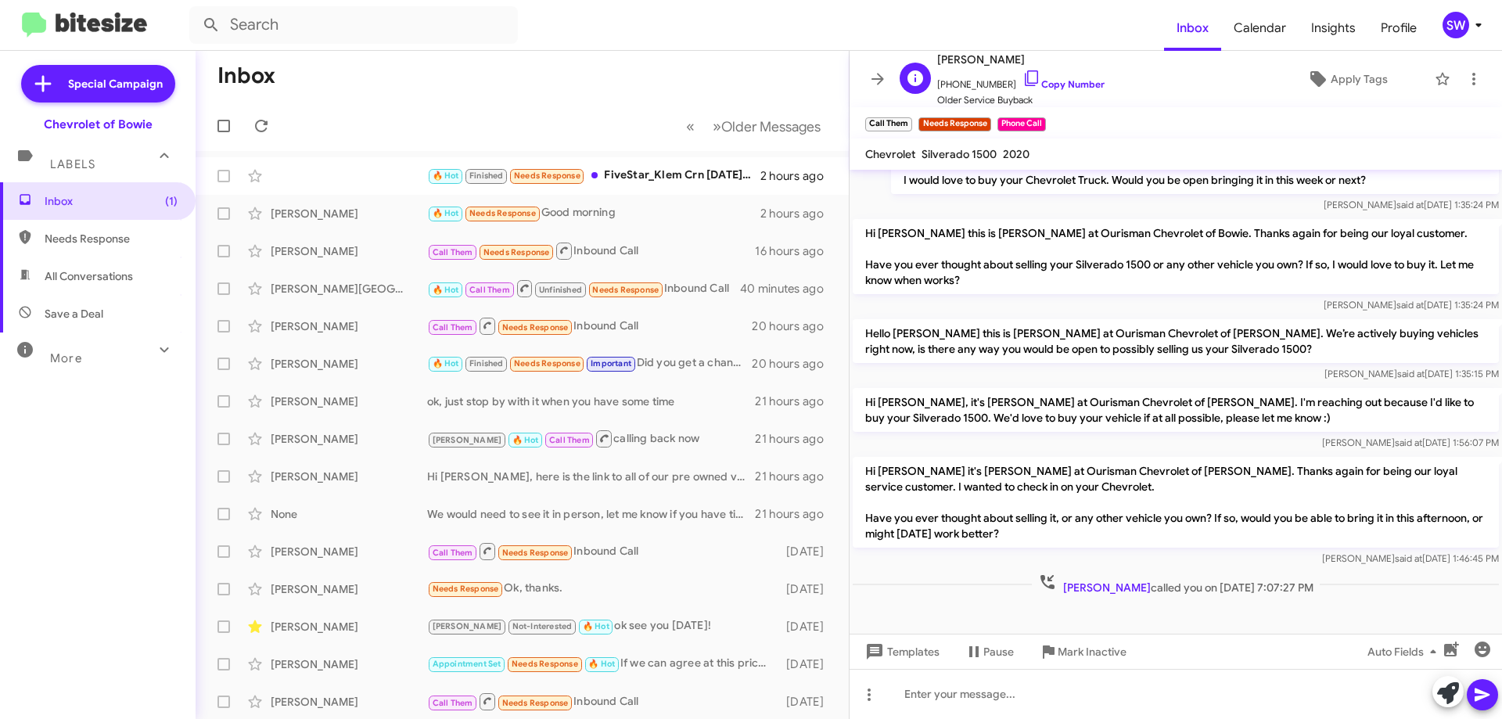
drag, startPoint x: 1024, startPoint y: 73, endPoint x: 1064, endPoint y: 102, distance: 49.3
click at [1024, 73] on icon at bounding box center [1031, 78] width 19 height 19
click at [1022, 78] on icon at bounding box center [1031, 78] width 19 height 19
